Goal: Task Accomplishment & Management: Manage account settings

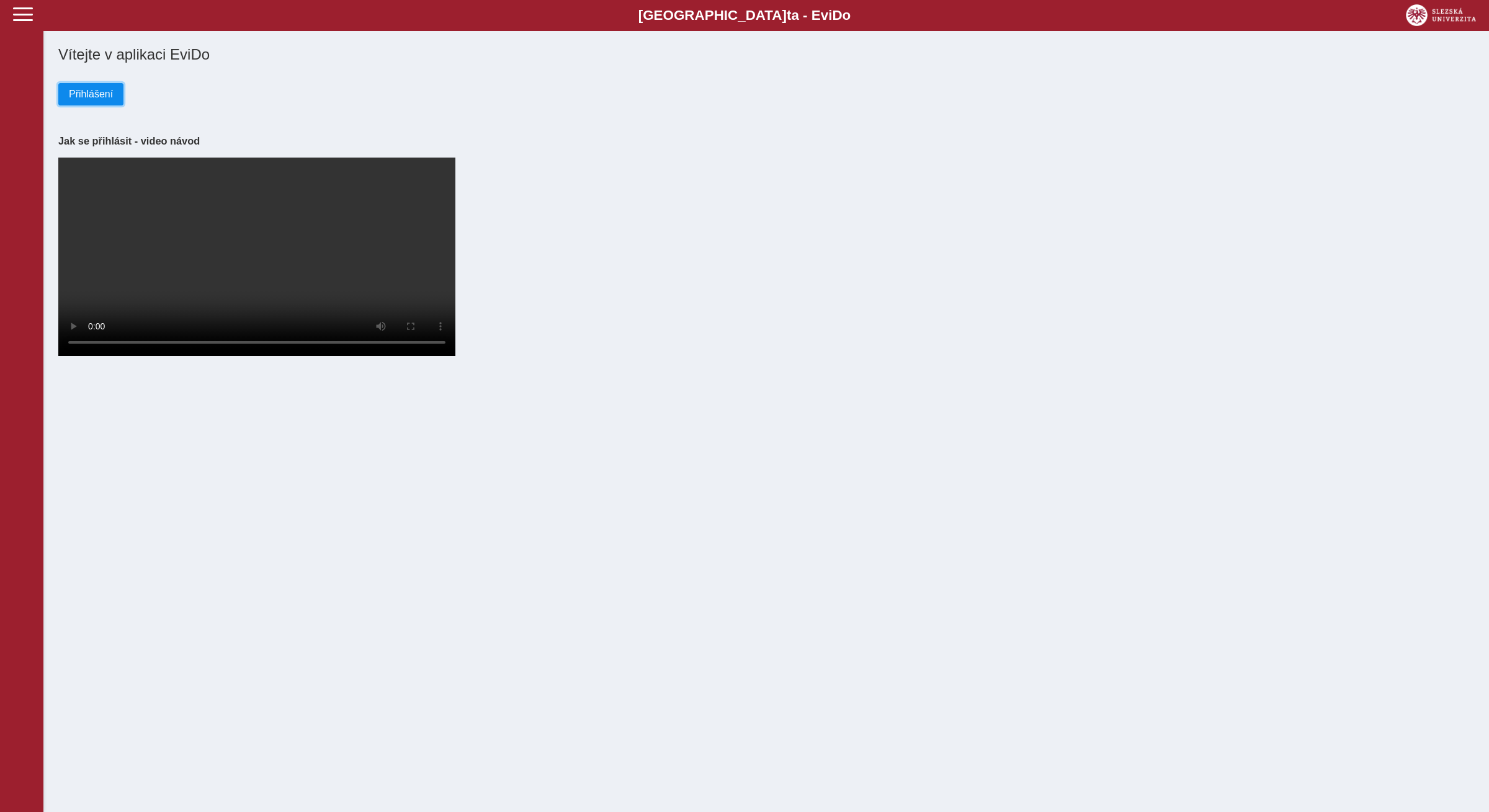
click at [93, 92] on span "Přihlášení" at bounding box center [91, 95] width 44 height 11
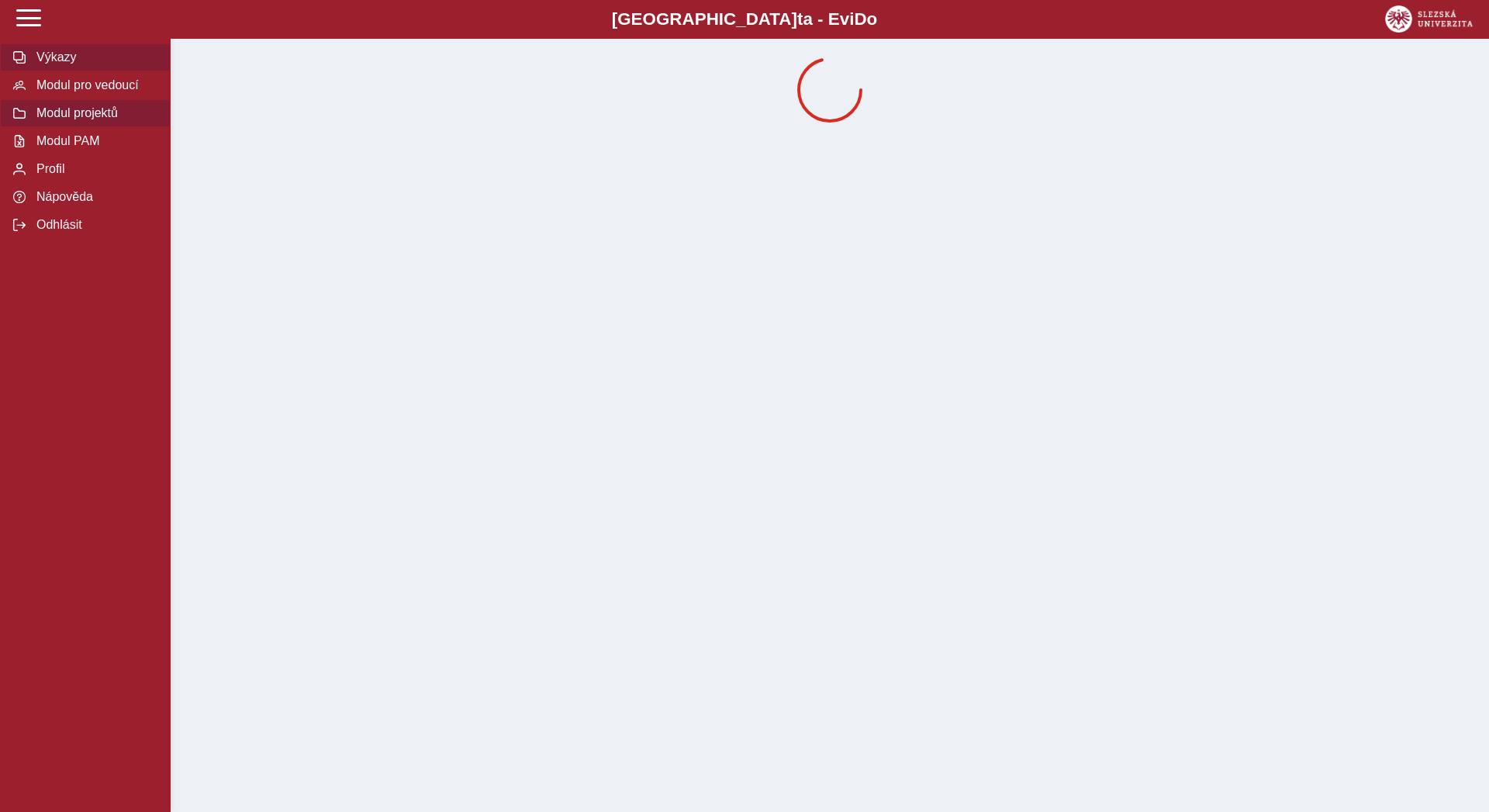
click at [68, 92] on span "Modul pro vedoucí" at bounding box center [95, 85] width 125 height 14
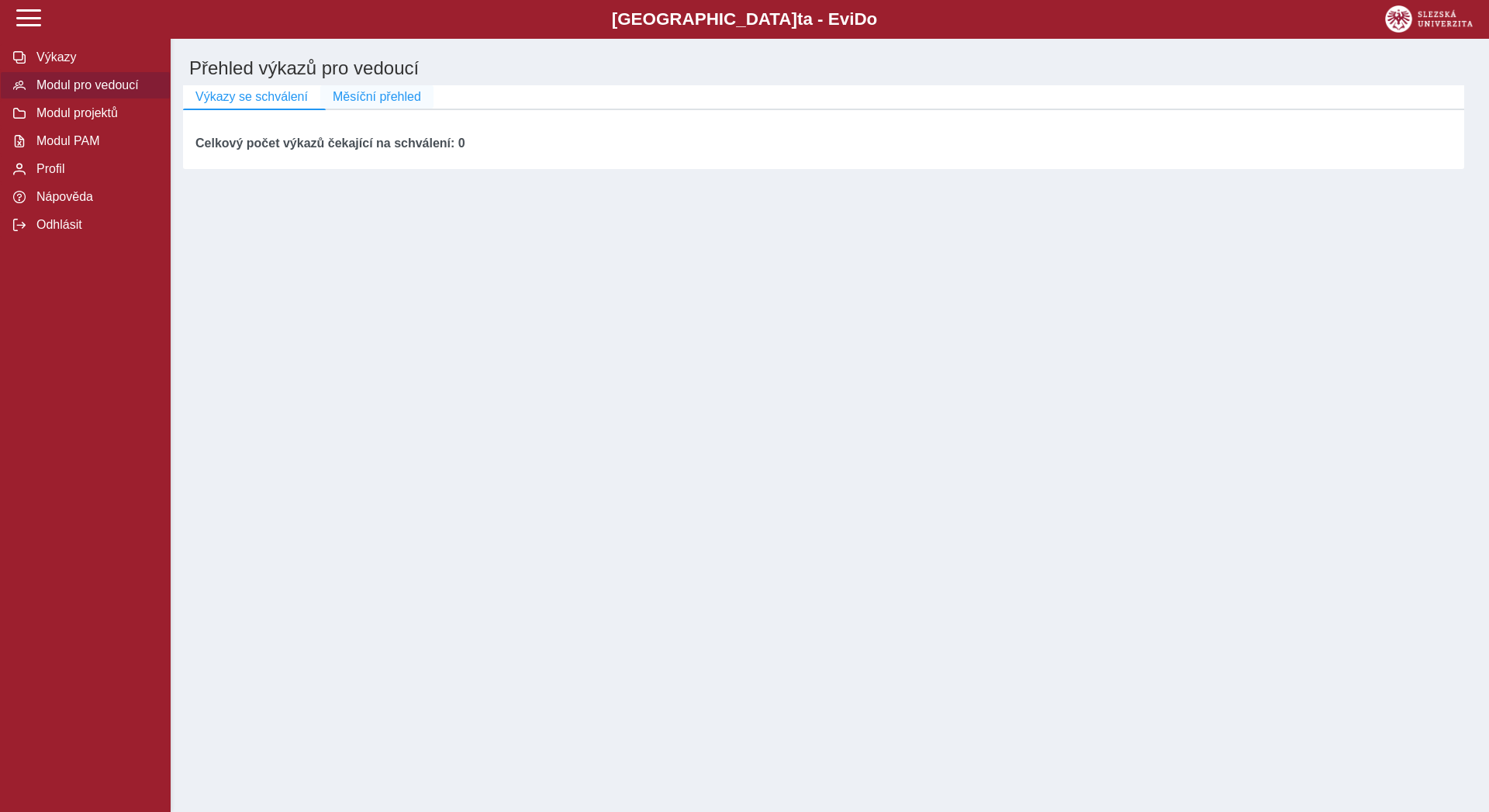
click at [379, 104] on span "Měsíční přehled" at bounding box center [377, 97] width 89 height 14
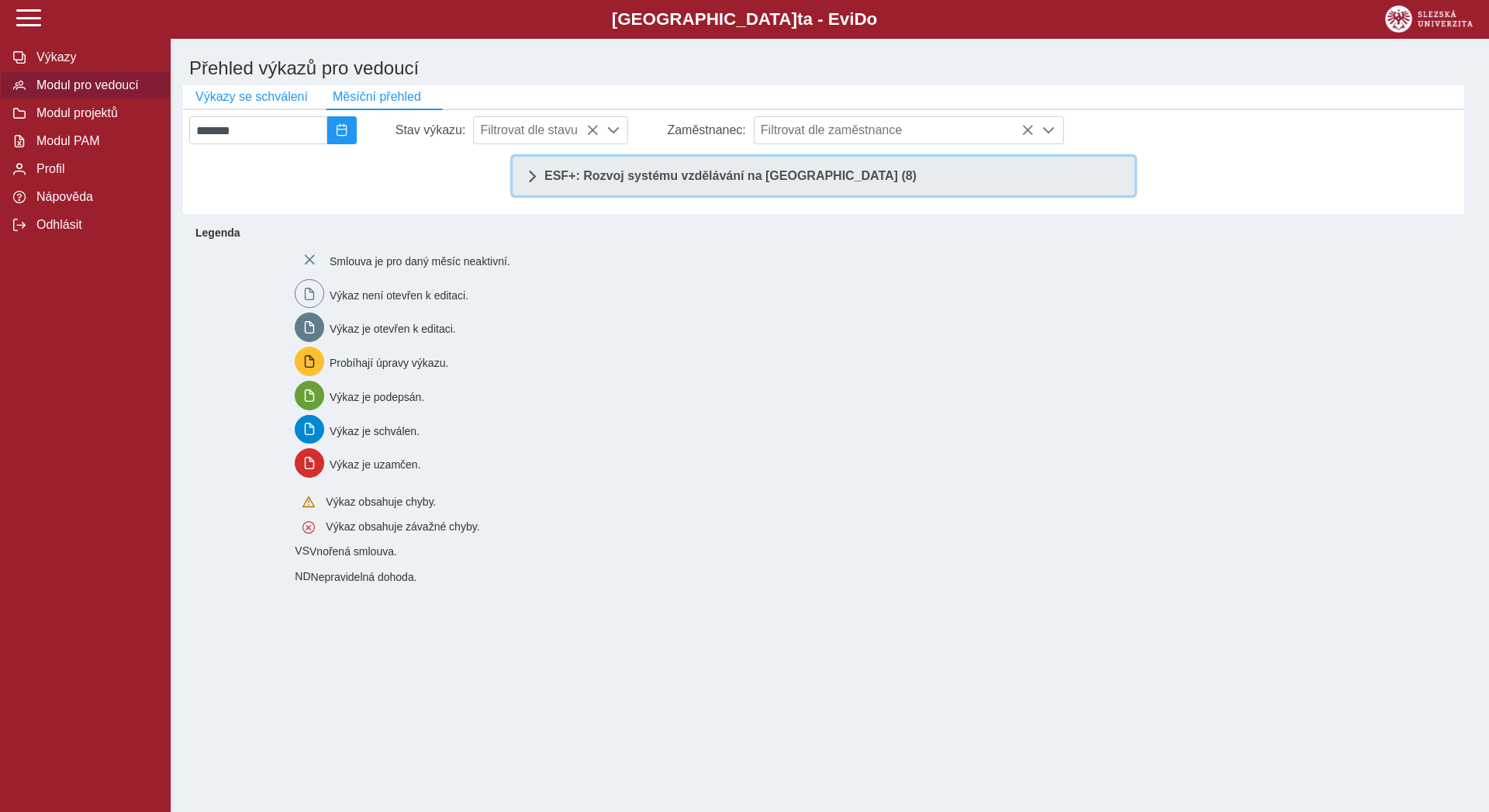
click at [669, 182] on span "ESF+: Rozvoj systému vzdělávání na [GEOGRAPHIC_DATA] (8)" at bounding box center [730, 176] width 372 height 13
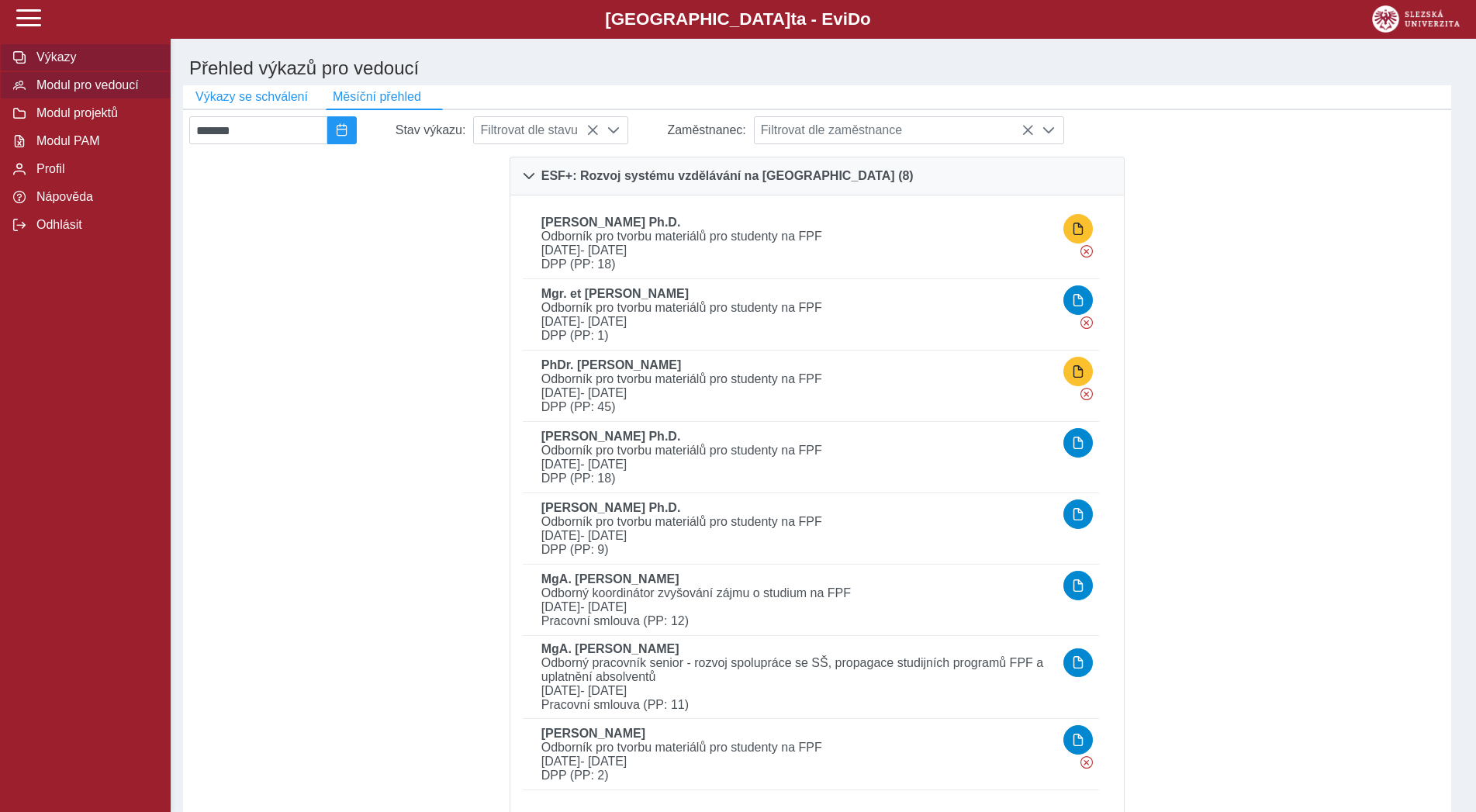
click at [65, 64] on span "Výkazy" at bounding box center [95, 57] width 125 height 14
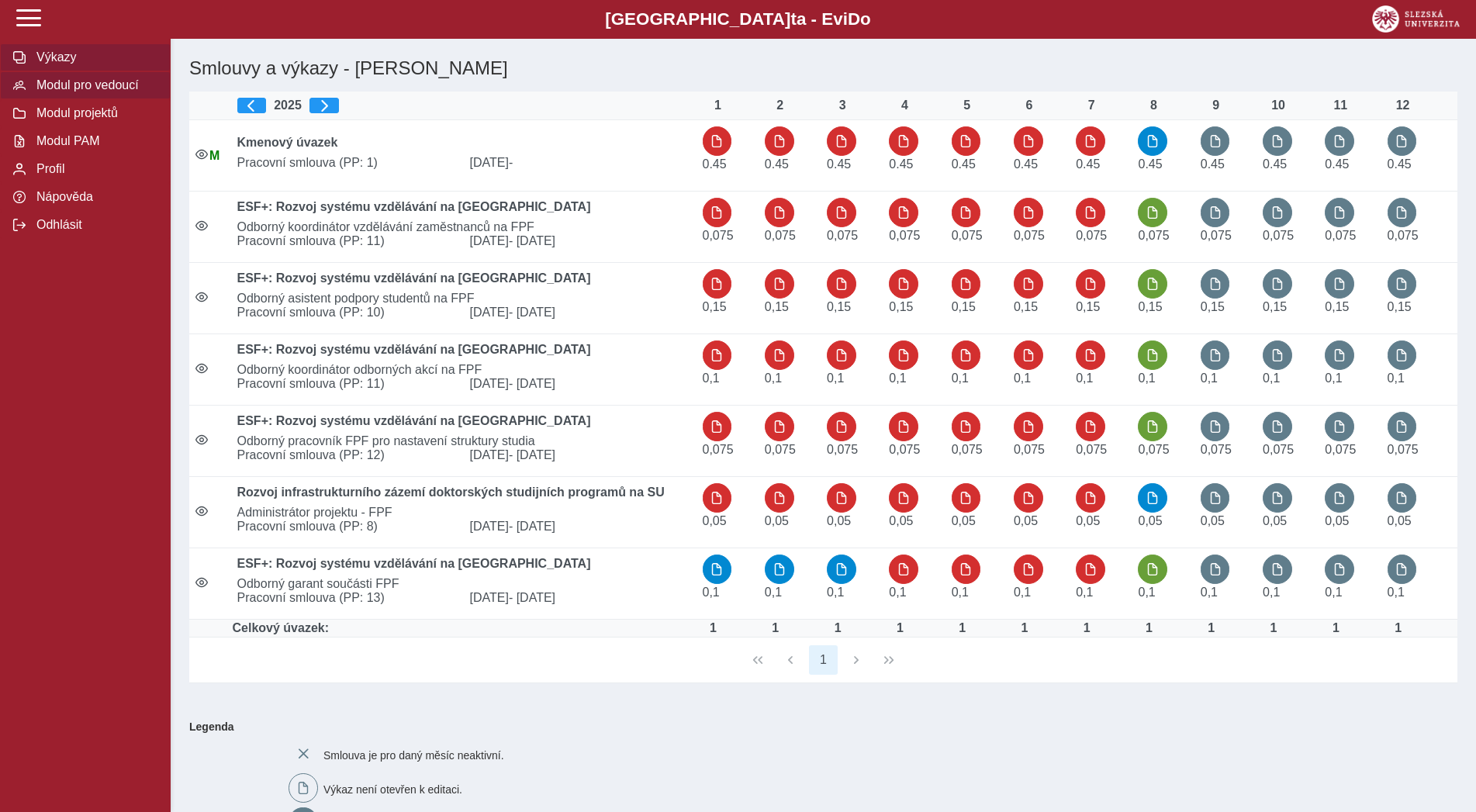
click at [84, 92] on span "Modul pro vedoucí" at bounding box center [95, 85] width 125 height 14
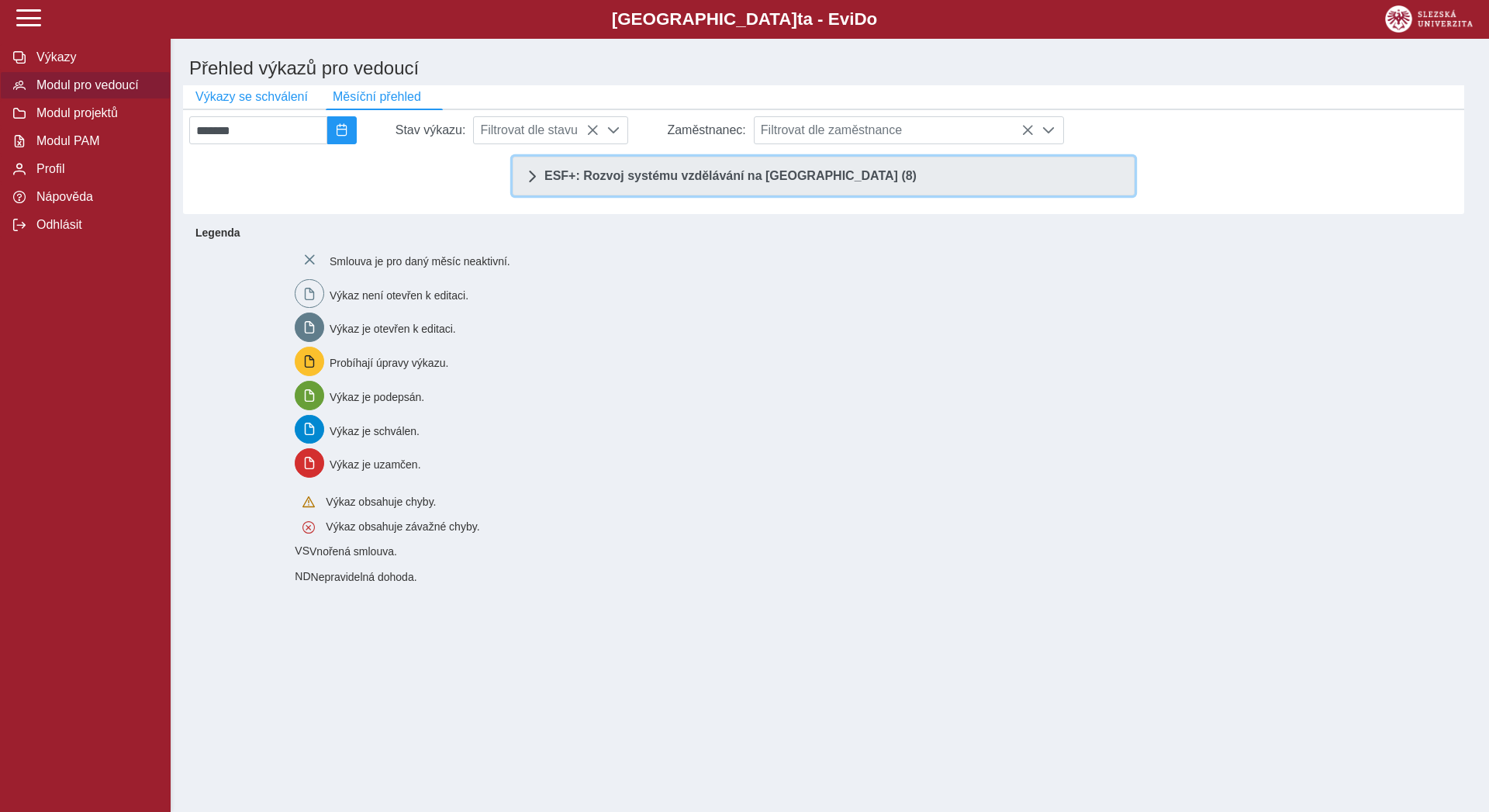
click at [616, 182] on span "ESF+: Rozvoj systému vzdělávání na Slezské univerzitě (8)" at bounding box center [730, 176] width 372 height 13
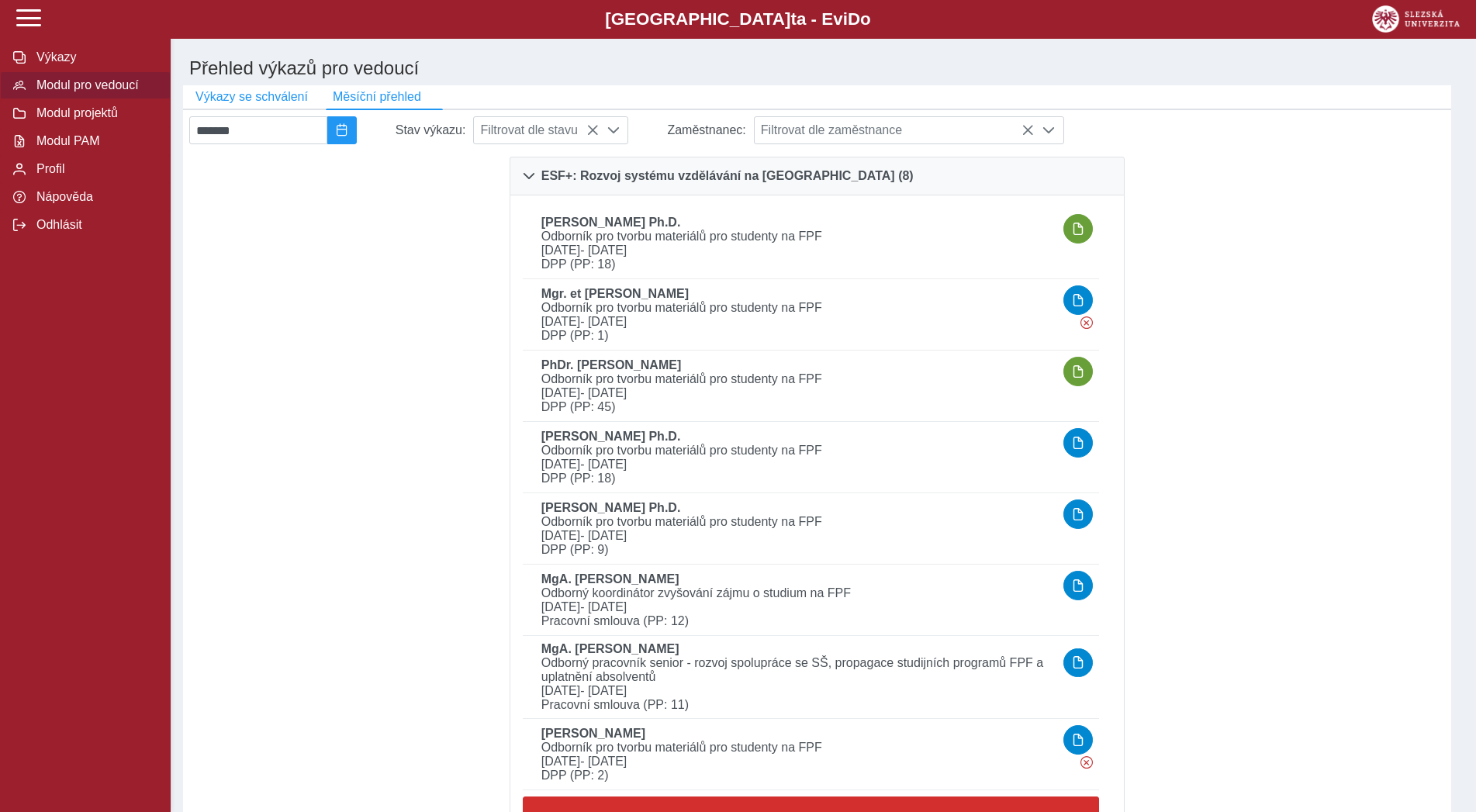
click at [126, 92] on span "Modul pro vedoucí" at bounding box center [95, 85] width 125 height 14
click at [99, 120] on span "Modul projektů" at bounding box center [95, 114] width 125 height 14
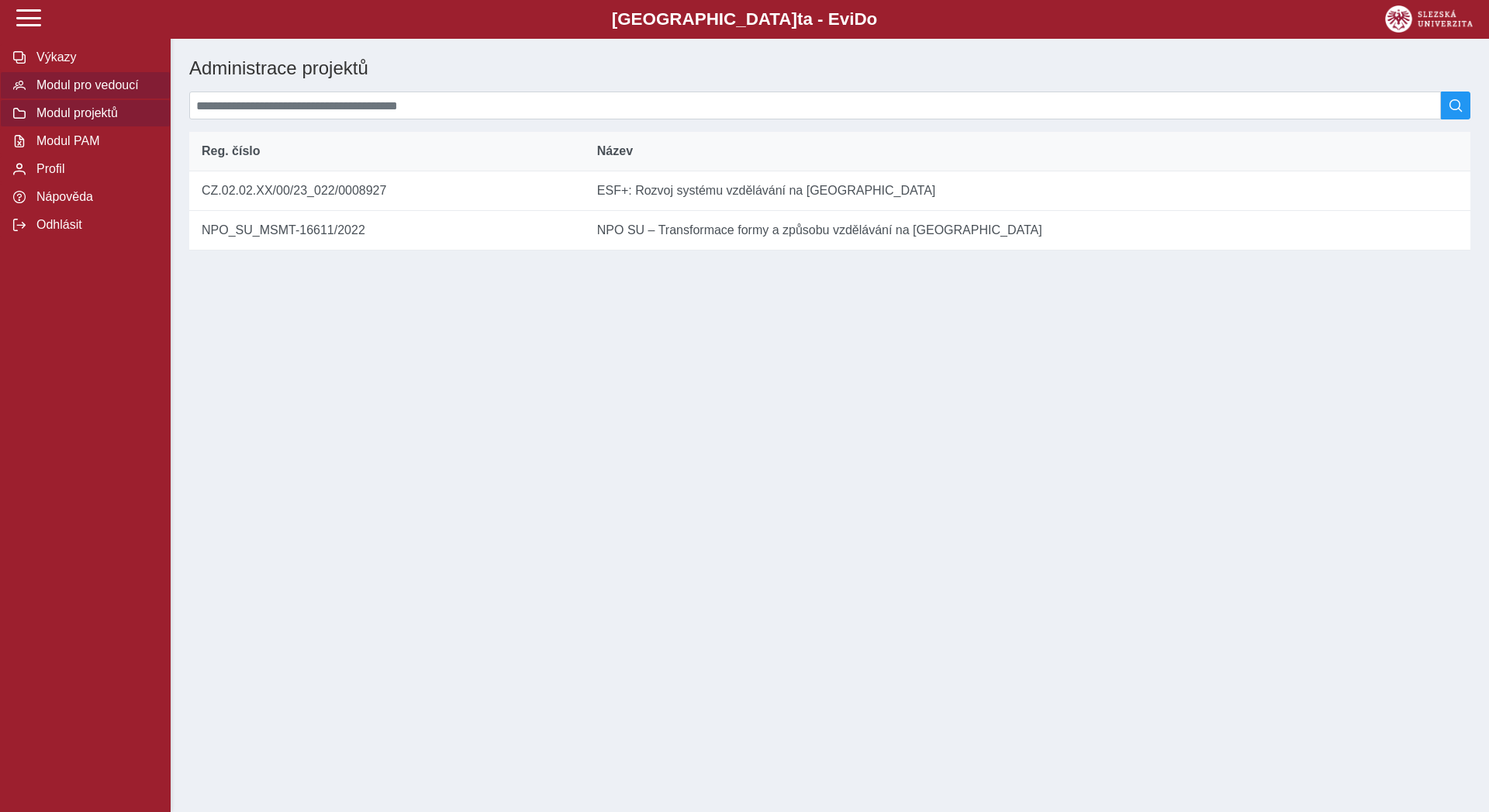
click at [78, 92] on span "Modul pro vedoucí" at bounding box center [95, 85] width 125 height 14
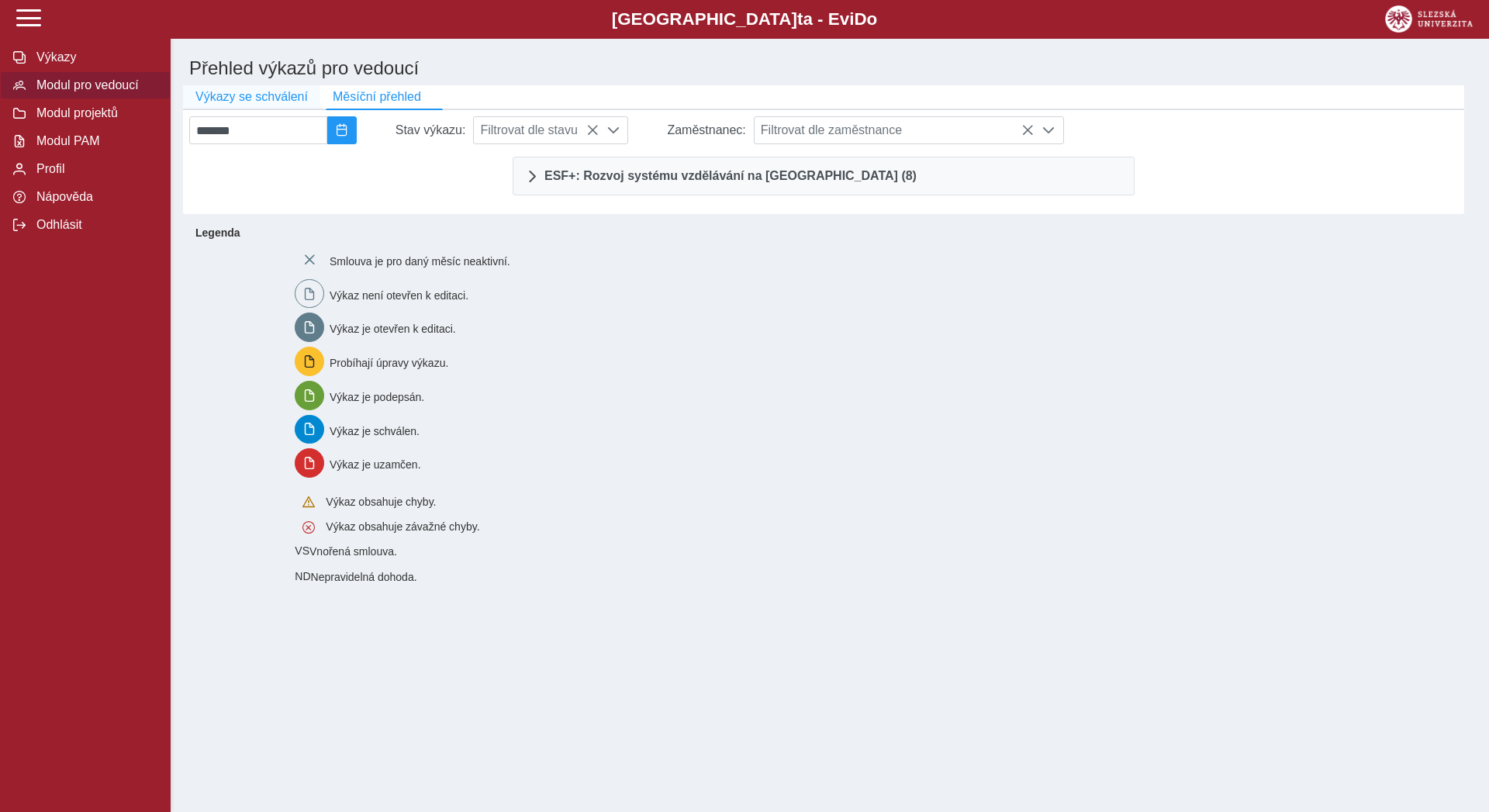
click at [262, 104] on span "Výkazy se schválení" at bounding box center [251, 97] width 113 height 14
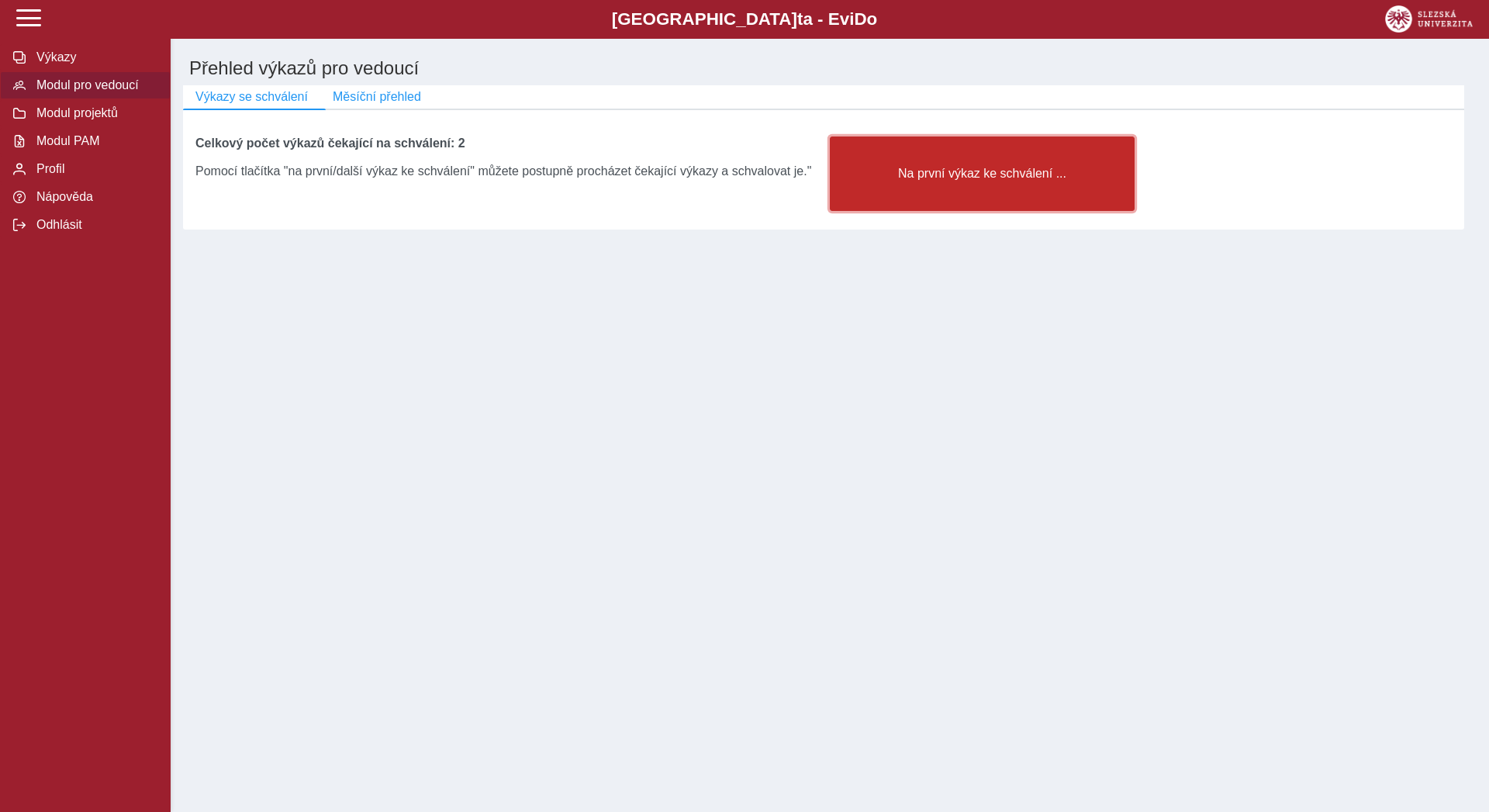
click at [845, 181] on span "Na první výkaz ke schválení ..." at bounding box center [981, 174] width 278 height 14
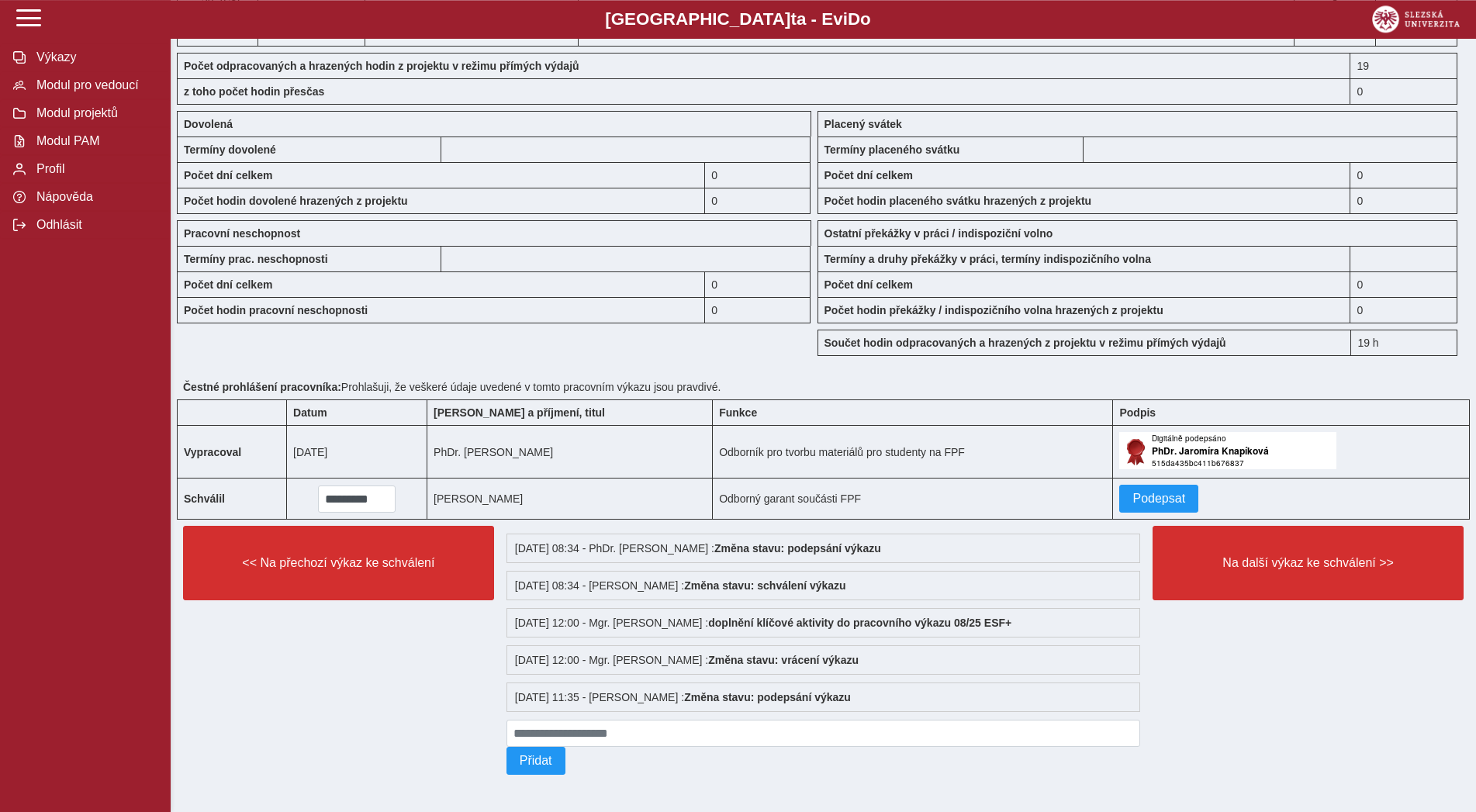
scroll to position [1214, 0]
click at [1146, 492] on span "Podepsat" at bounding box center [1158, 499] width 52 height 14
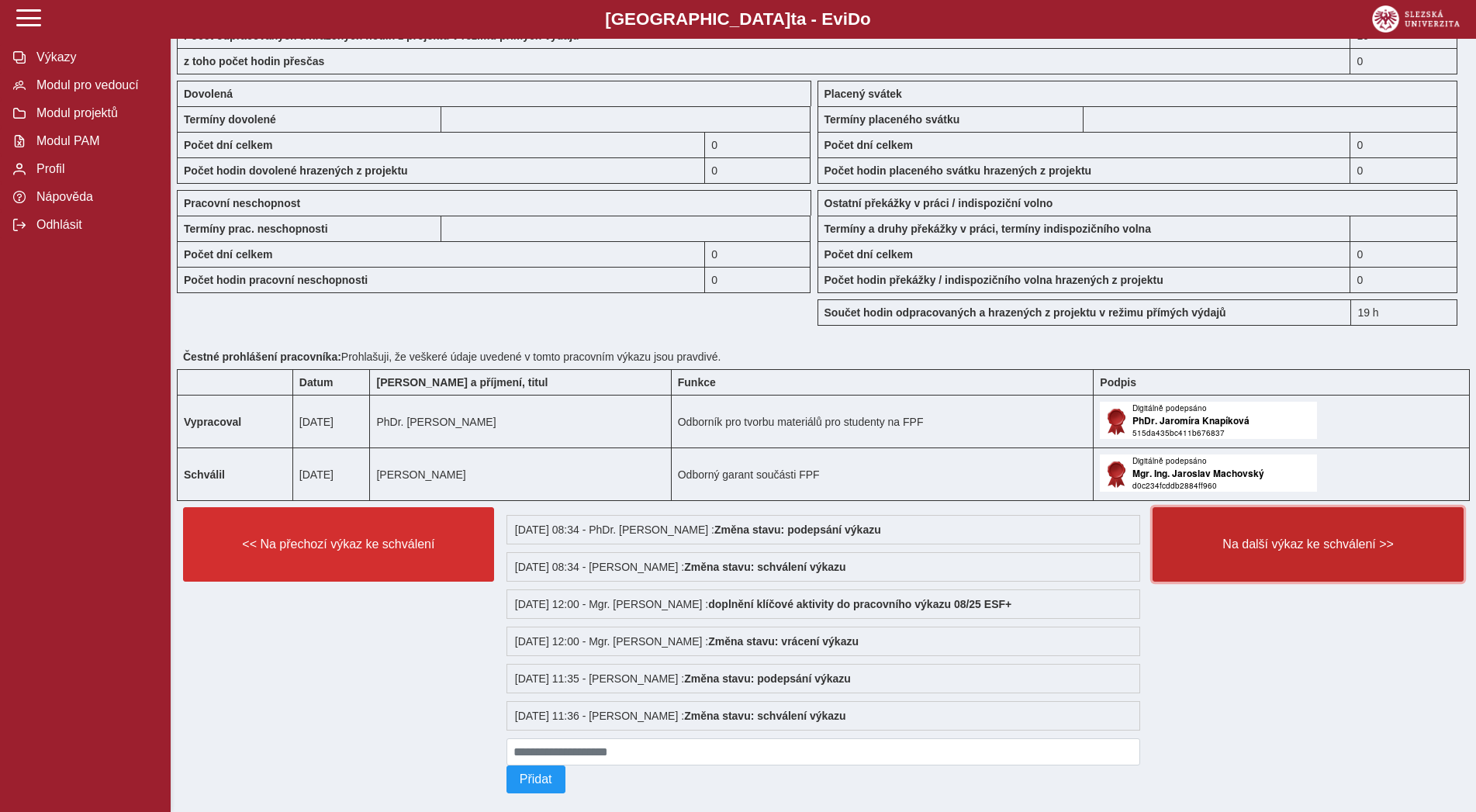
click at [1210, 572] on button "Na další výkaz ke schválení >>" at bounding box center [1308, 543] width 311 height 74
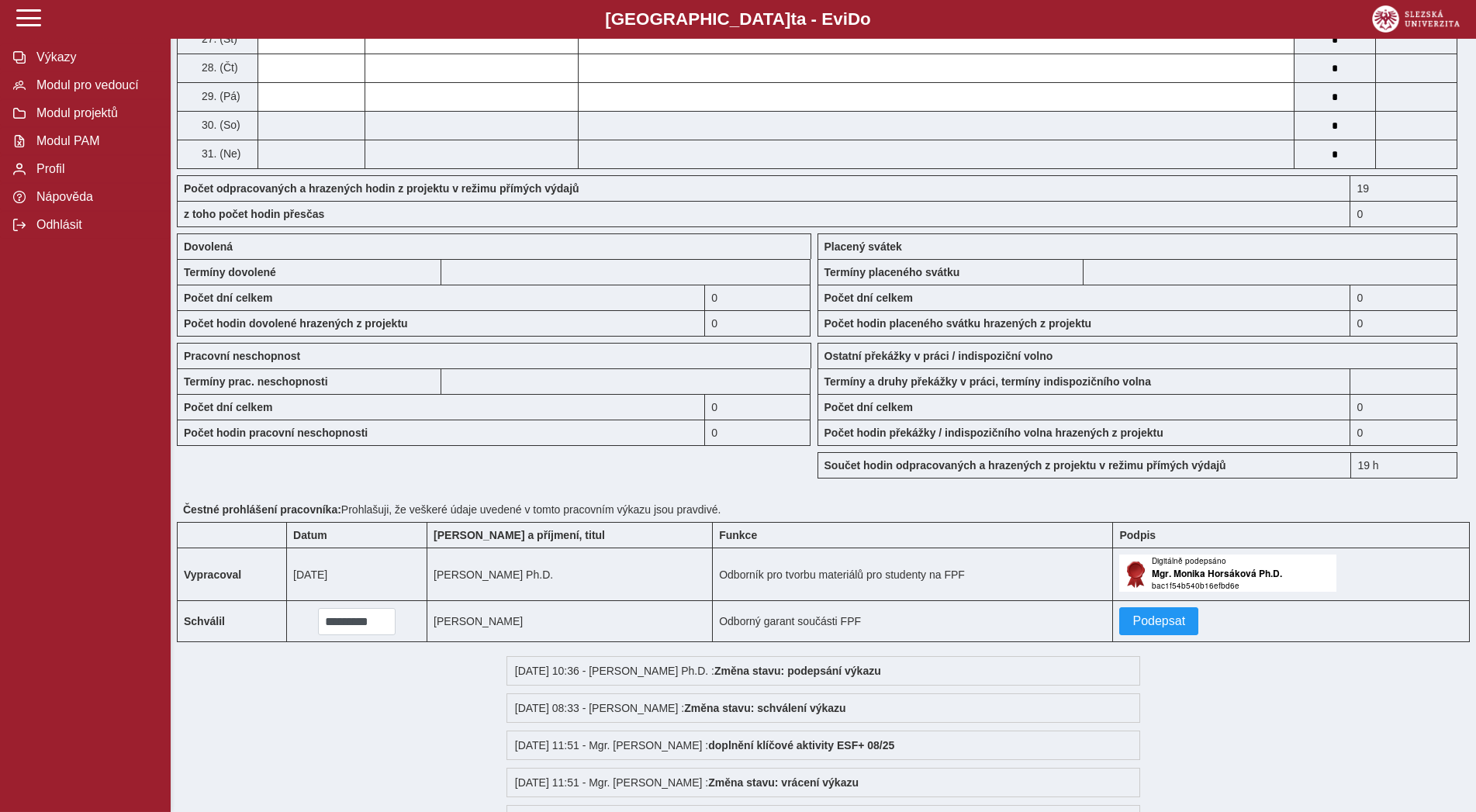
scroll to position [1186, 0]
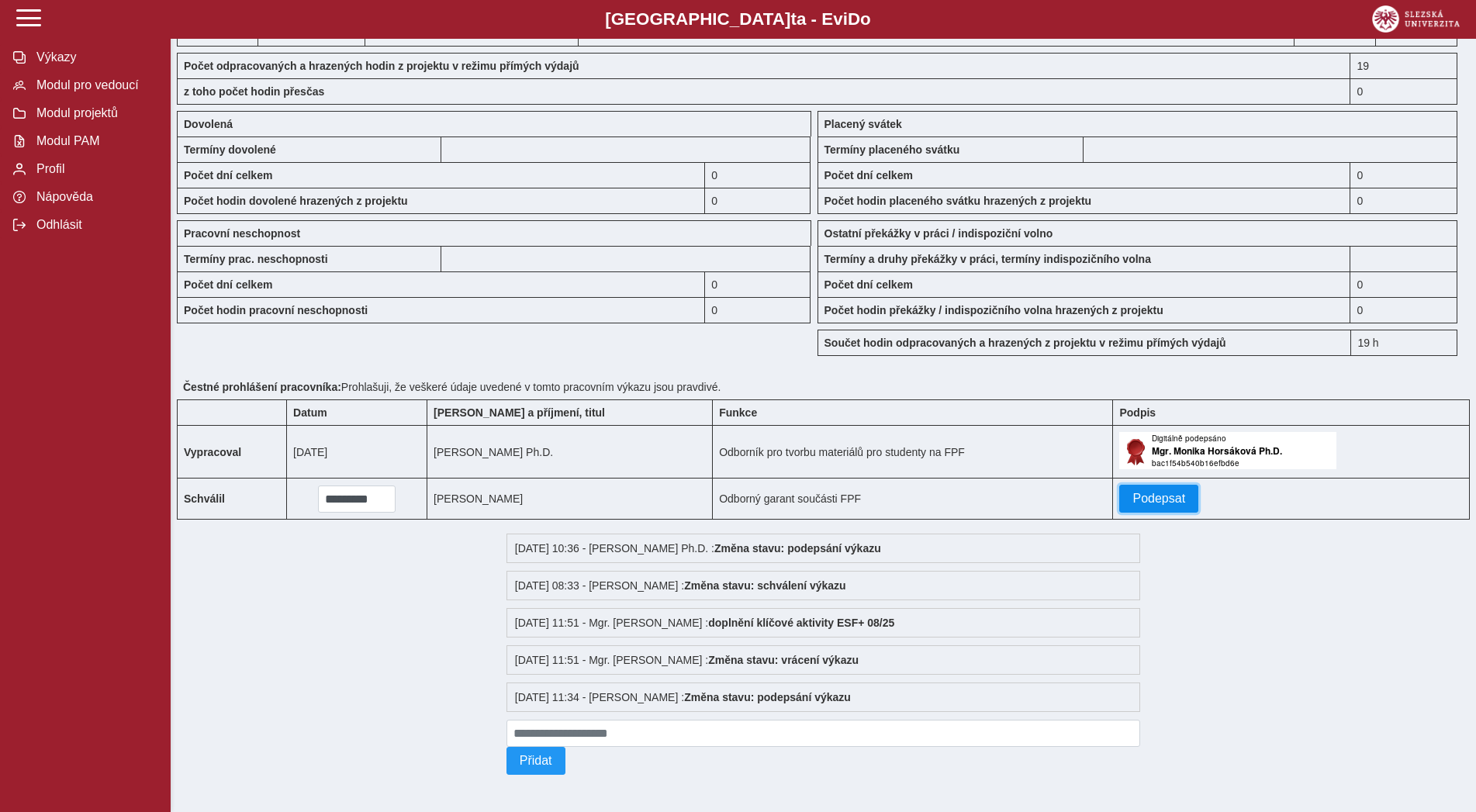
click at [1143, 505] on span "Podepsat" at bounding box center [1158, 499] width 52 height 14
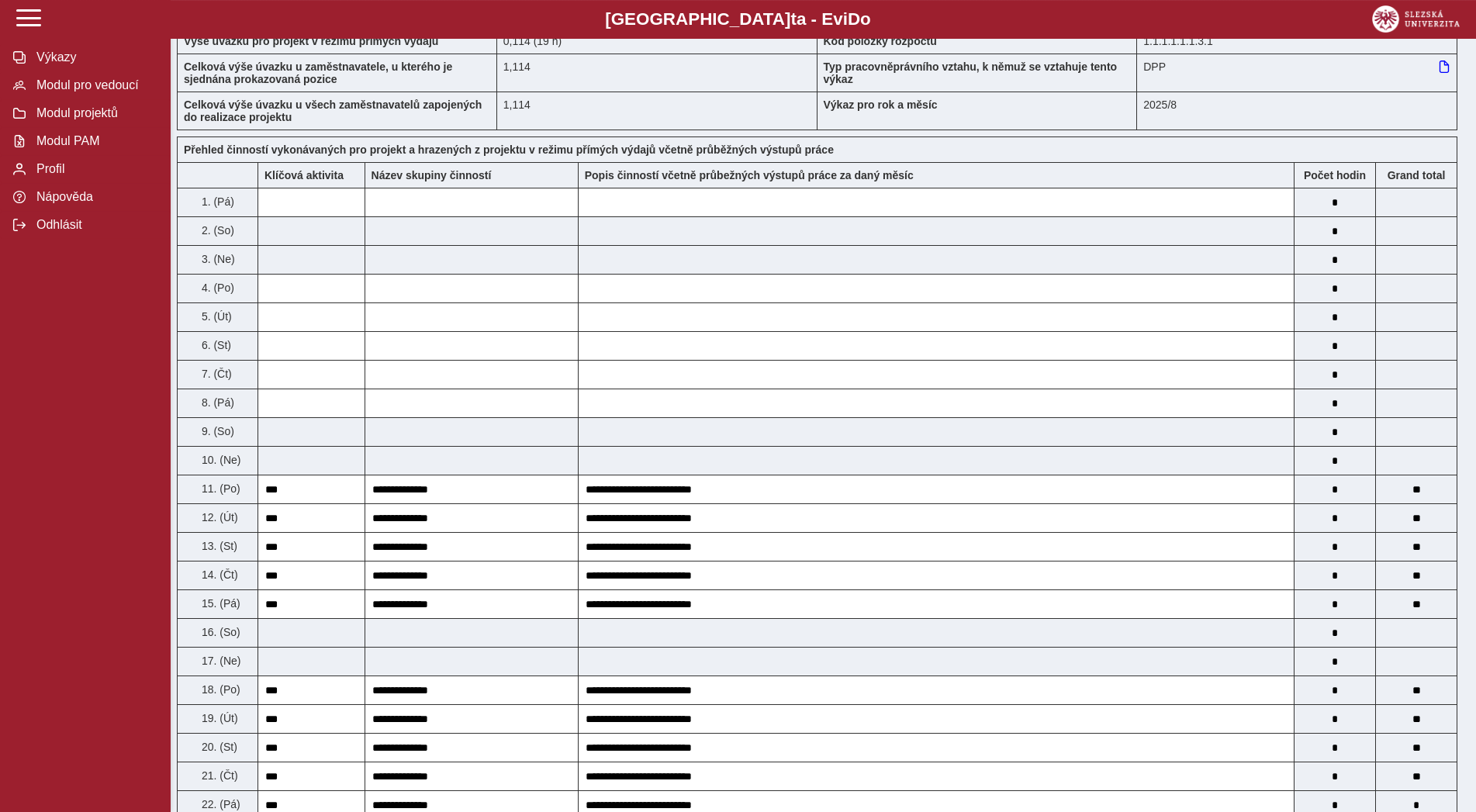
scroll to position [0, 0]
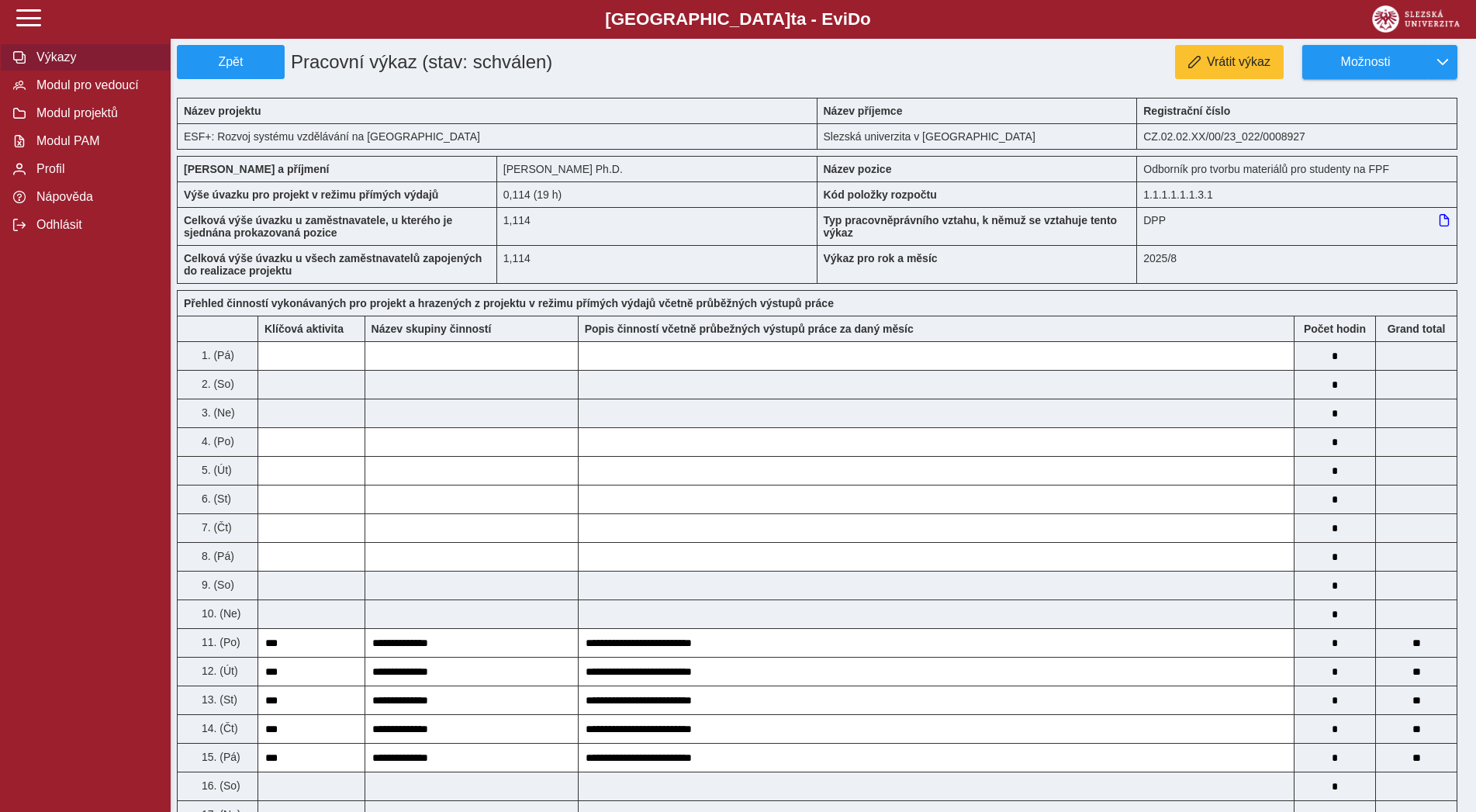
click at [64, 64] on span "Výkazy" at bounding box center [95, 57] width 125 height 14
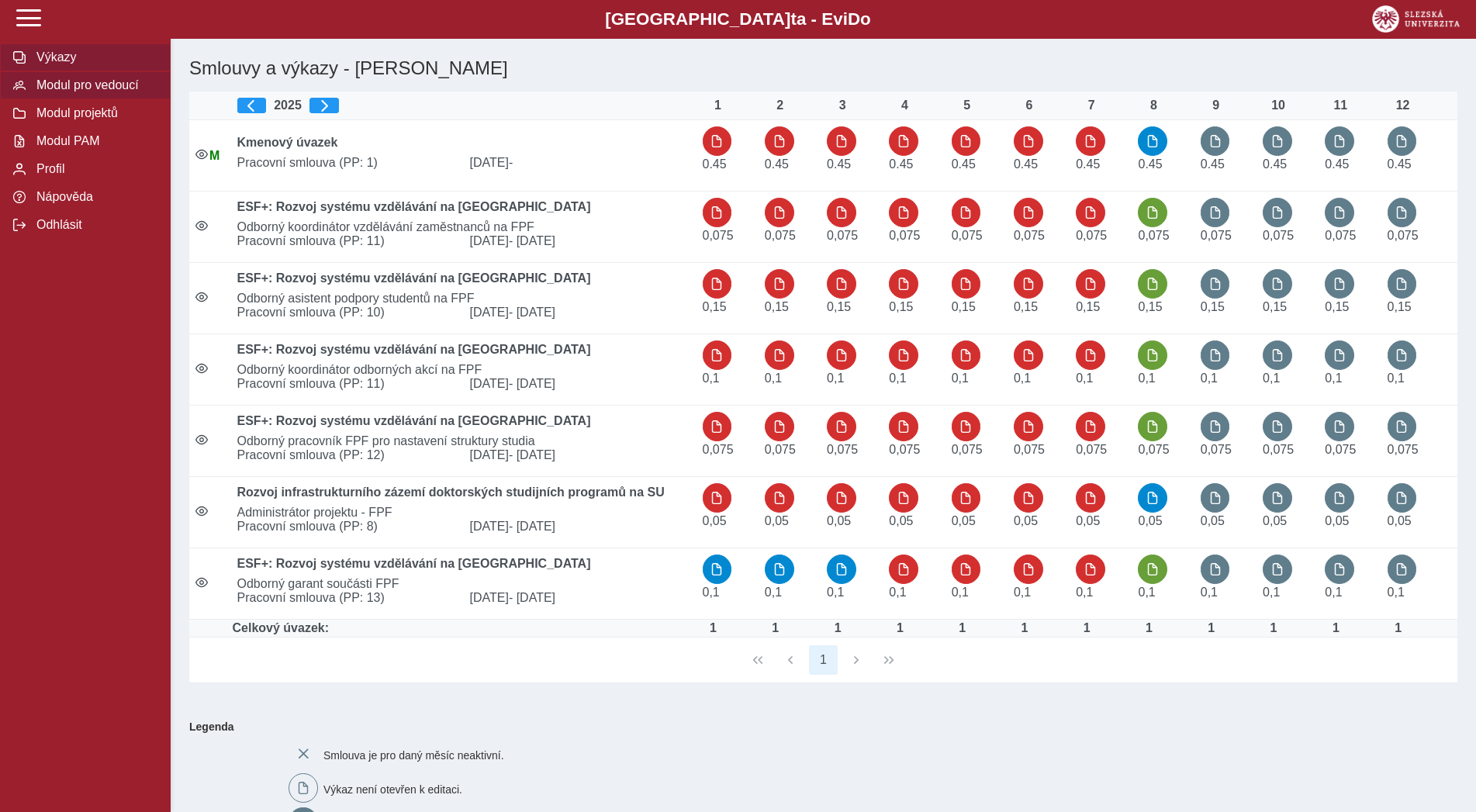
click at [68, 92] on span "Modul pro vedoucí" at bounding box center [95, 85] width 125 height 14
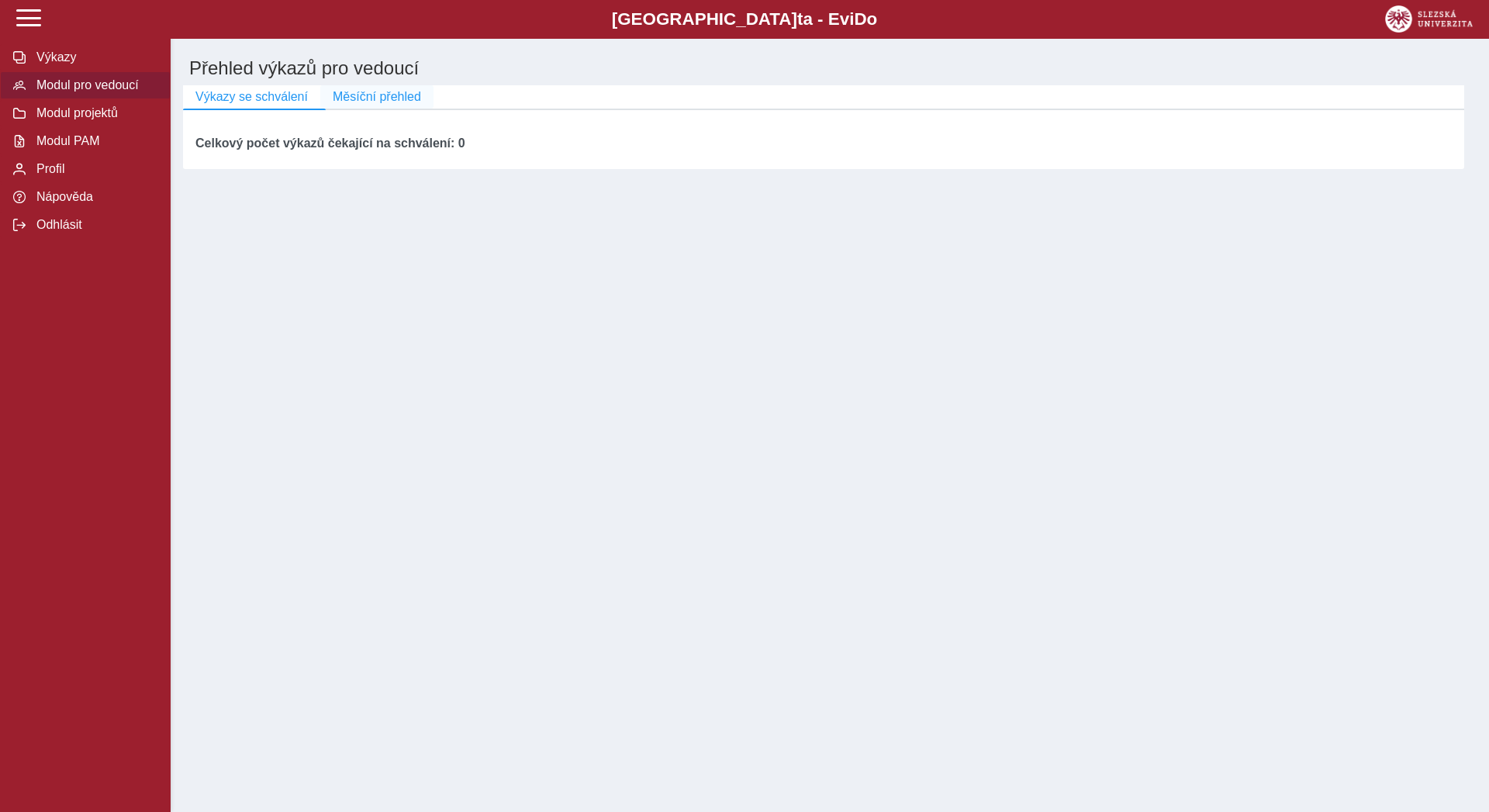
click at [374, 98] on span "Měsíční přehled" at bounding box center [377, 97] width 89 height 14
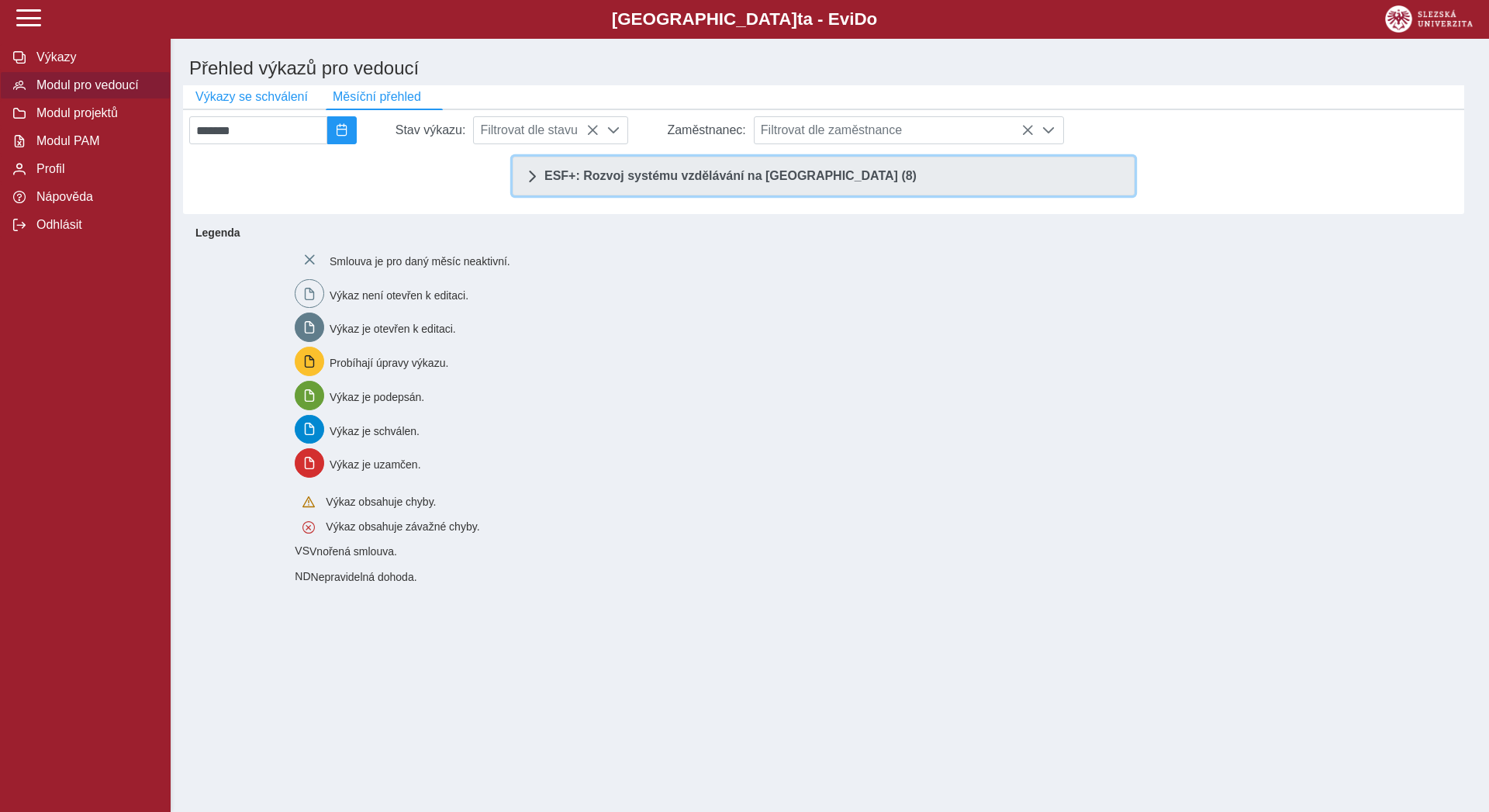
click at [605, 175] on span "ESF+: Rozvoj systému vzdělávání na Slezské univerzitě (8)" at bounding box center [730, 176] width 372 height 13
